Goal: Task Accomplishment & Management: Manage account settings

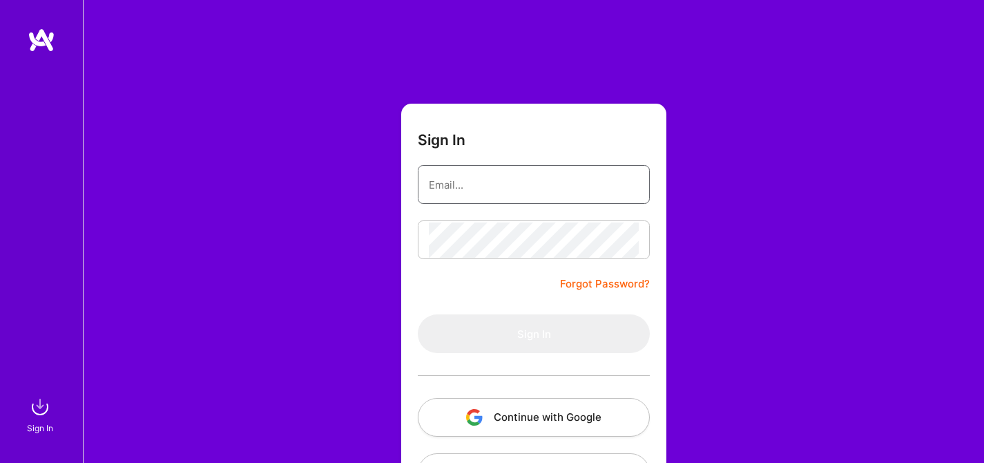
type input "[EMAIL_ADDRESS][DOMAIN_NAME]"
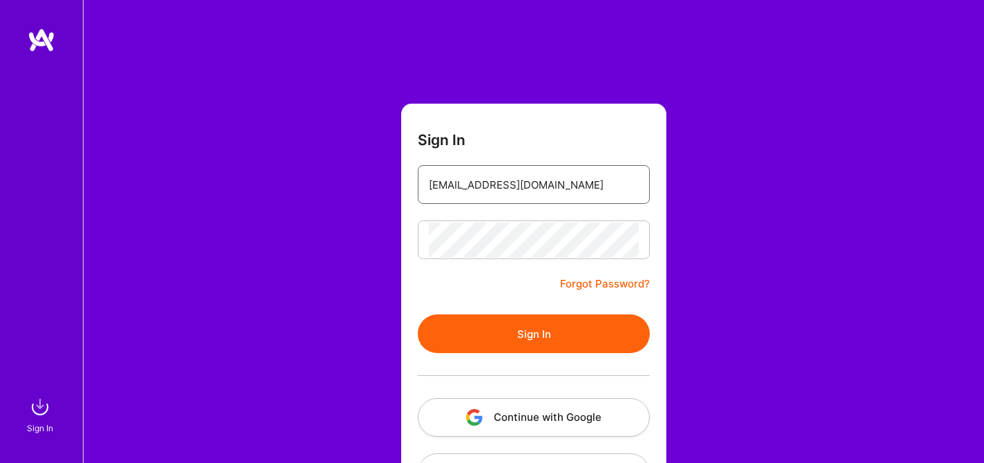
click at [469, 184] on input "[EMAIL_ADDRESS][DOMAIN_NAME]" at bounding box center [534, 184] width 210 height 35
click at [477, 324] on button "Sign In" at bounding box center [534, 333] width 232 height 39
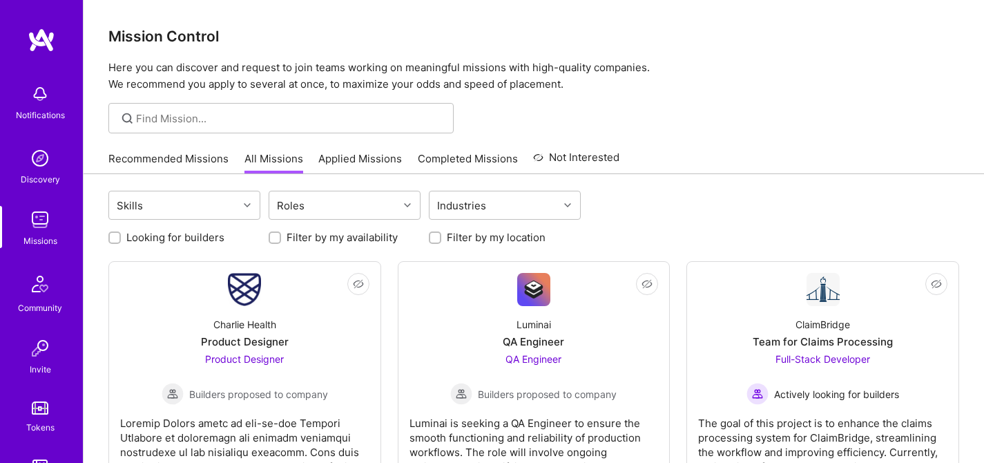
click at [210, 156] on link "Recommended Missions" at bounding box center [168, 162] width 120 height 23
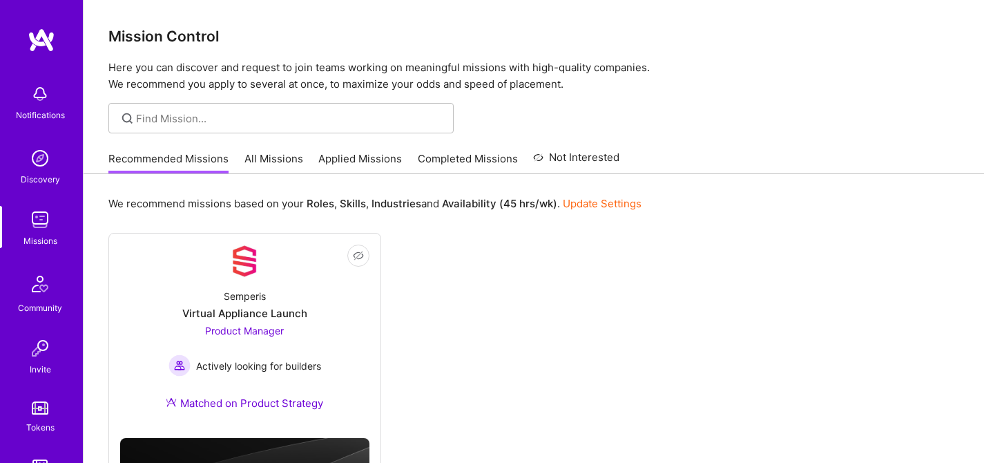
click at [258, 160] on link "All Missions" at bounding box center [274, 162] width 59 height 23
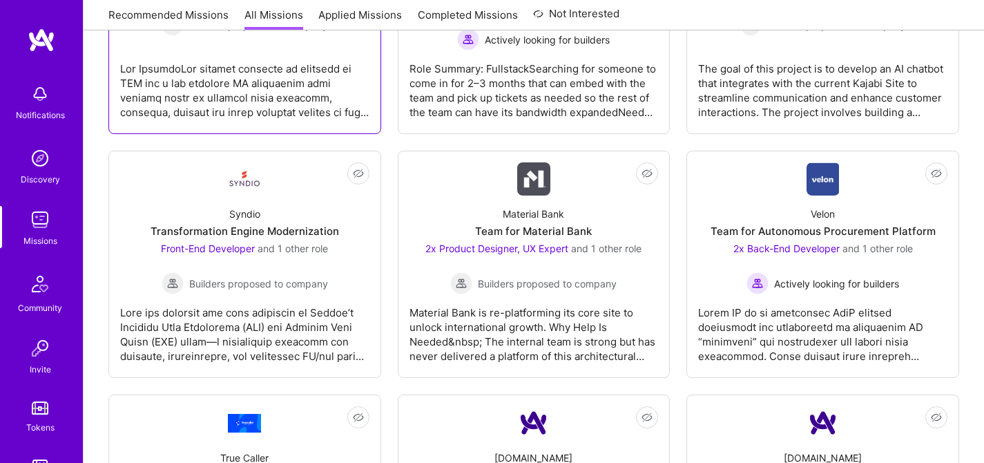
scroll to position [1581, 0]
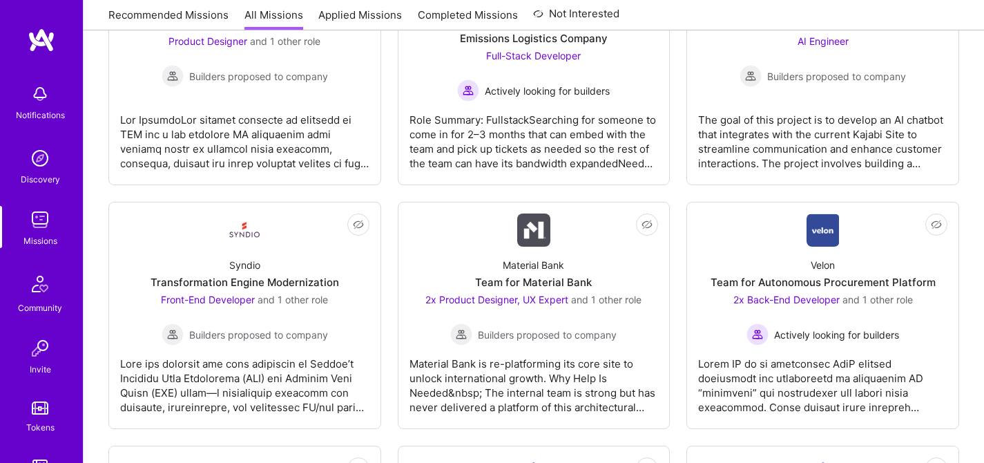
click at [318, 19] on link "Applied Missions" at bounding box center [360, 19] width 84 height 23
